Goal: Task Accomplishment & Management: Use online tool/utility

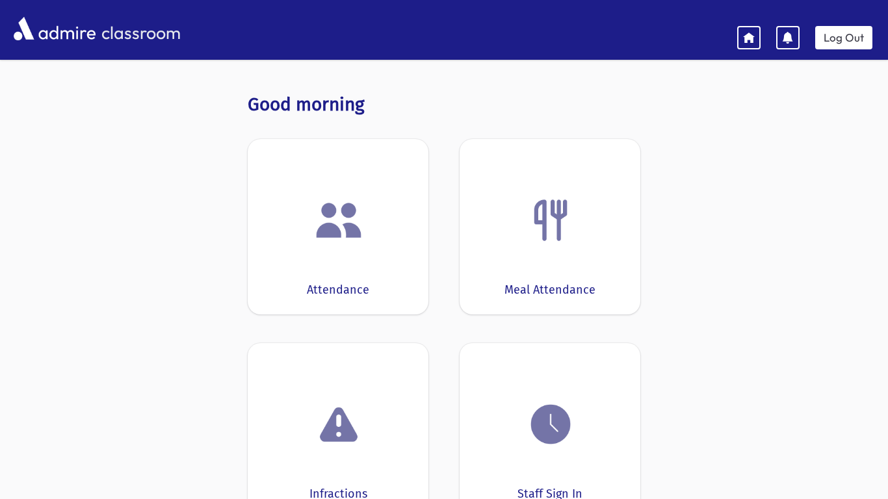
click at [274, 239] on div at bounding box center [338, 220] width 140 height 49
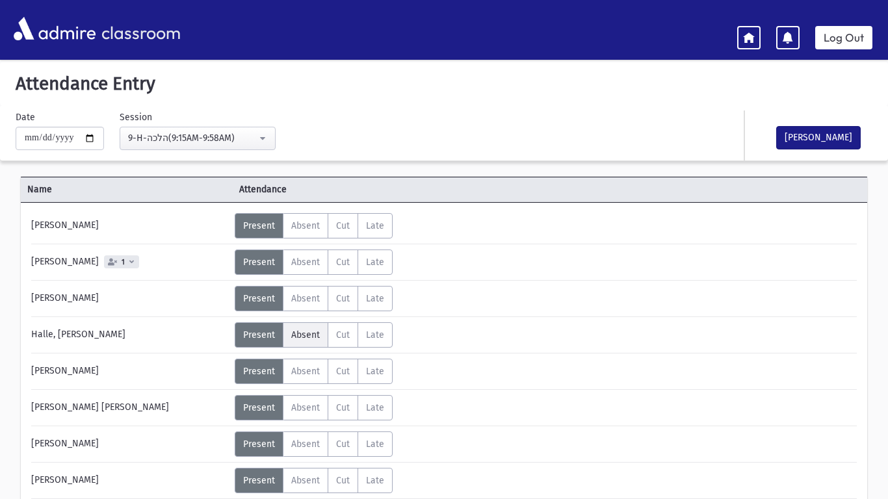
click at [300, 327] on label "Absent A" at bounding box center [305, 334] width 45 height 25
click at [305, 444] on span "Absent" at bounding box center [305, 444] width 29 height 11
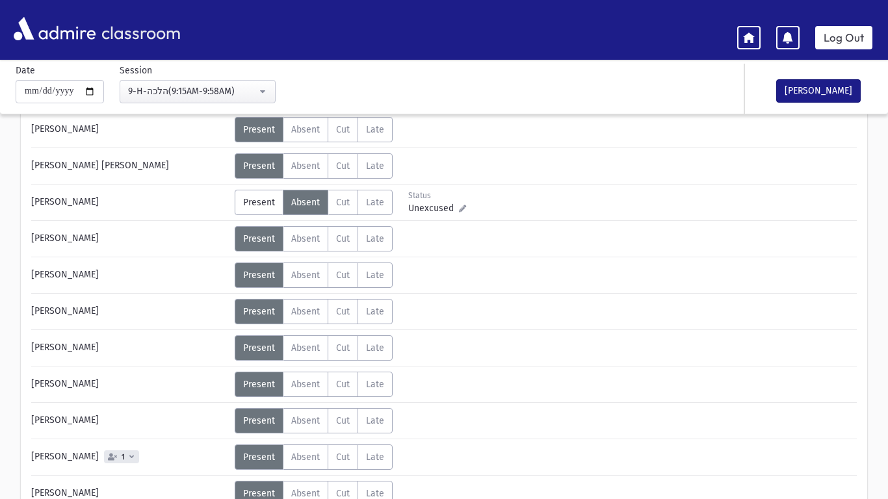
scroll to position [243, 0]
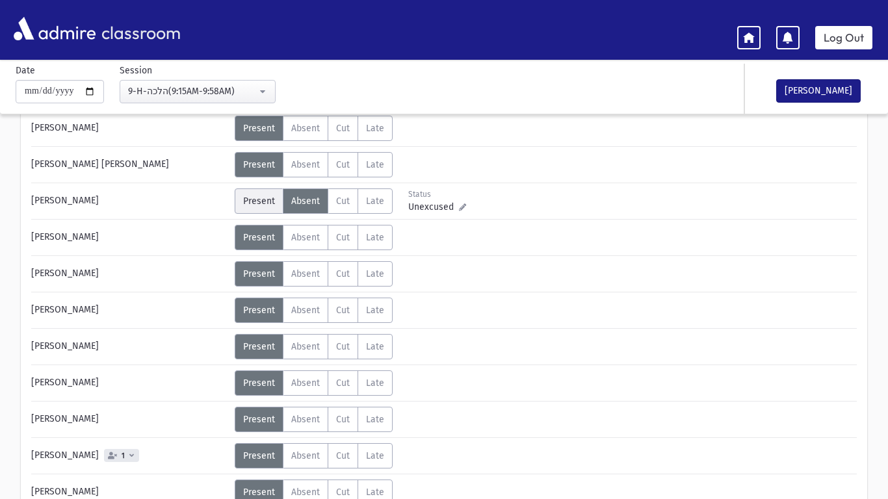
click at [272, 199] on span "Present" at bounding box center [259, 201] width 32 height 11
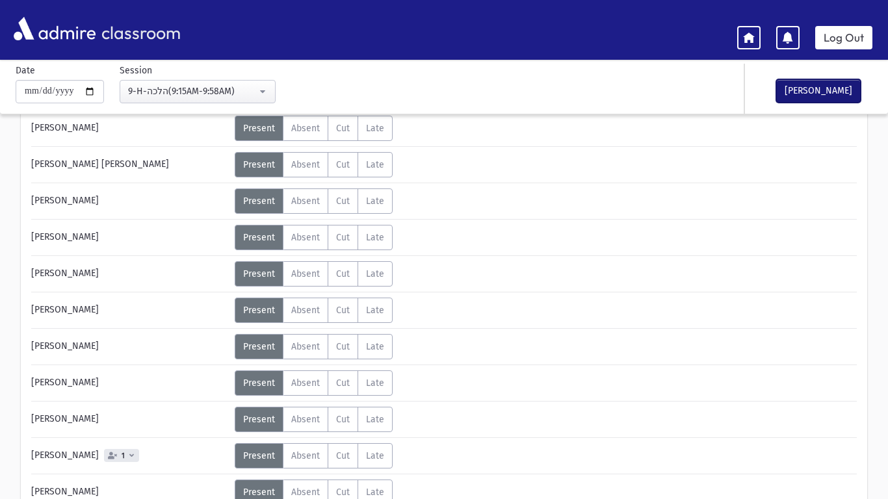
click at [788, 92] on button "[PERSON_NAME]" at bounding box center [818, 90] width 84 height 23
click at [851, 43] on link "Log Out" at bounding box center [843, 37] width 57 height 23
